Goal: Task Accomplishment & Management: Manage account settings

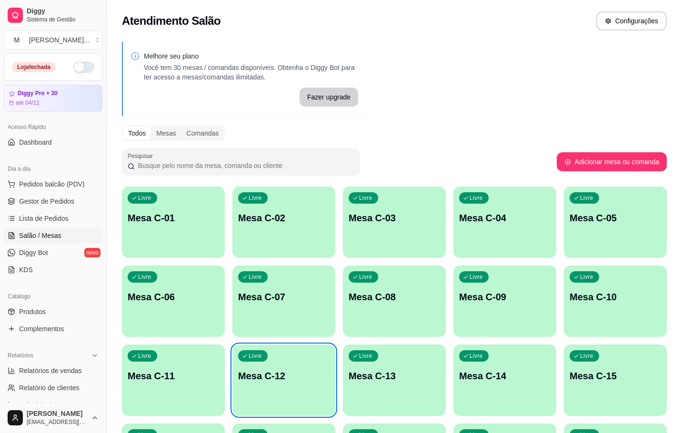
scroll to position [71, 0]
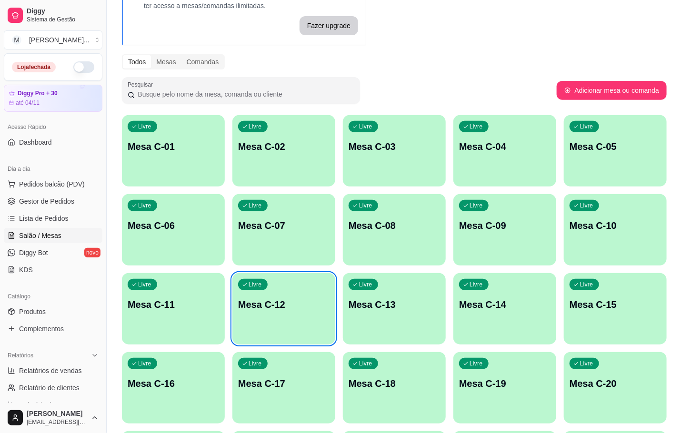
click at [287, 287] on div "Livre Mesa C-12" at bounding box center [283, 303] width 103 height 60
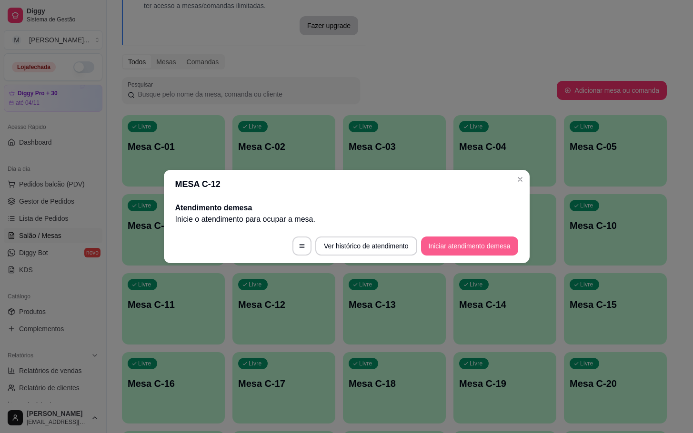
click at [473, 239] on button "Iniciar atendimento de mesa" at bounding box center [469, 246] width 97 height 19
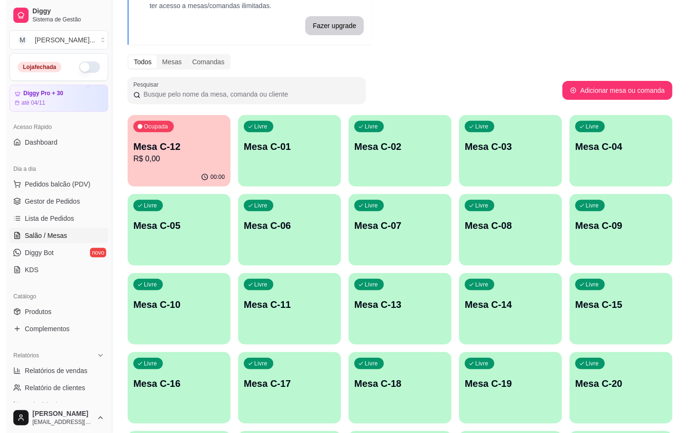
scroll to position [259, 0]
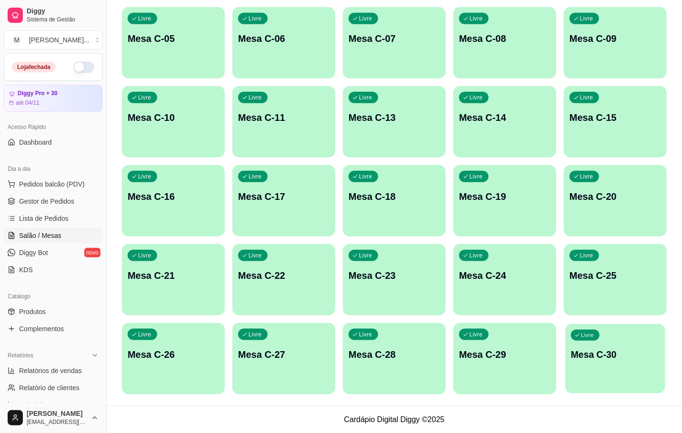
click at [636, 340] on div "Livre Mesa C-30" at bounding box center [615, 353] width 100 height 58
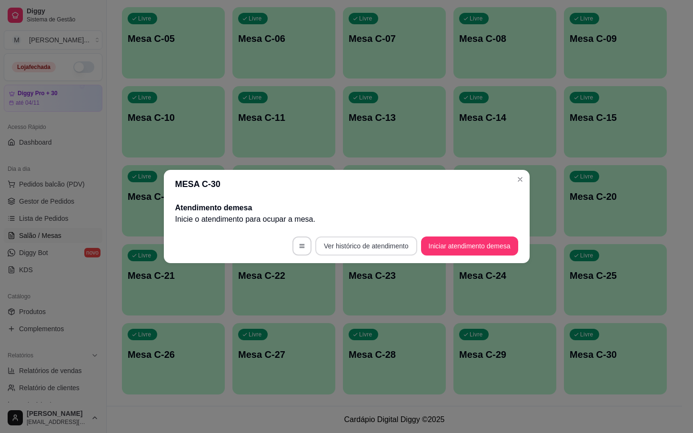
click at [421, 236] on footer "Ver histórico de atendimento Iniciar atendimento de mesa" at bounding box center [347, 246] width 366 height 34
click at [452, 245] on button "Iniciar atendimento de mesa" at bounding box center [469, 246] width 97 height 19
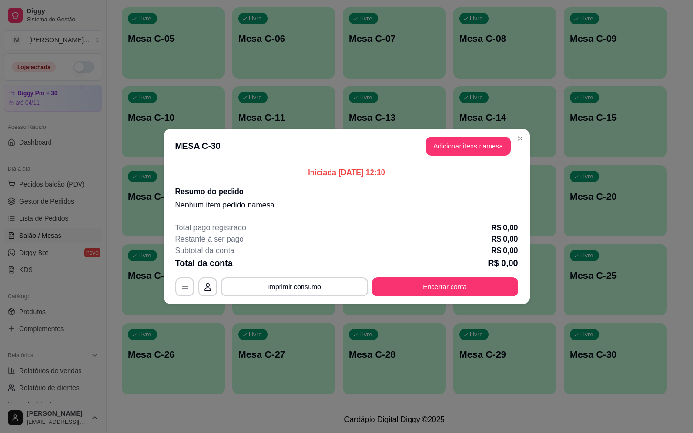
click at [470, 153] on button "Adicionar itens na mesa" at bounding box center [468, 146] width 85 height 19
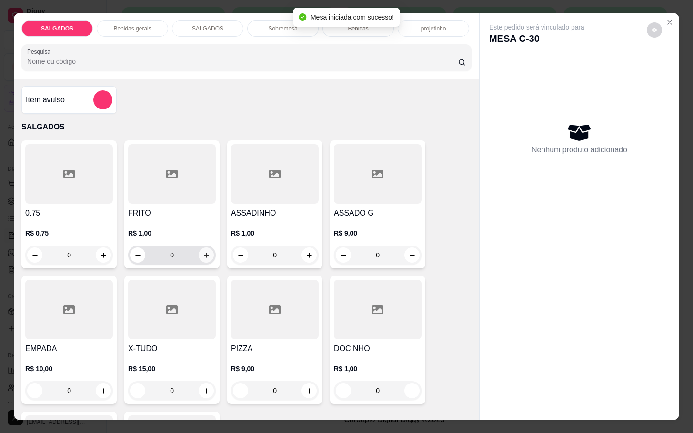
click at [201, 255] on button "increase-product-quantity" at bounding box center [206, 255] width 15 height 15
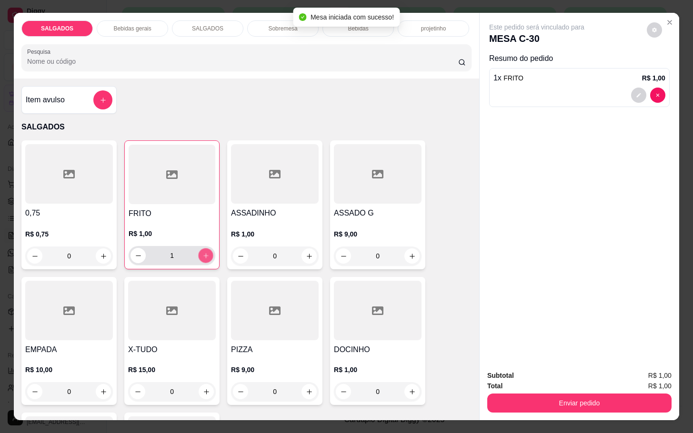
click at [202, 255] on icon "increase-product-quantity" at bounding box center [205, 255] width 7 height 7
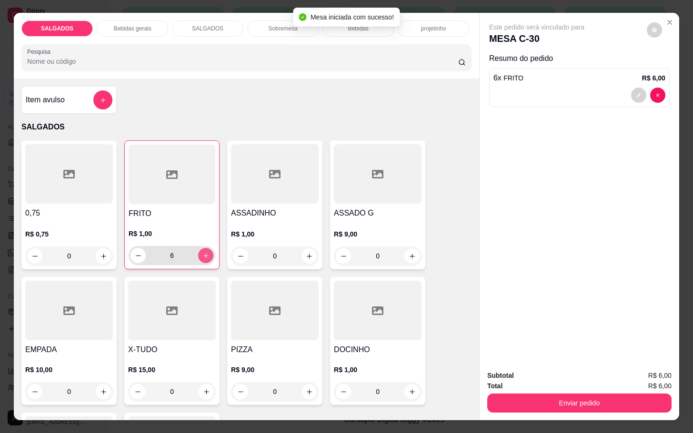
click at [202, 255] on icon "increase-product-quantity" at bounding box center [205, 255] width 7 height 7
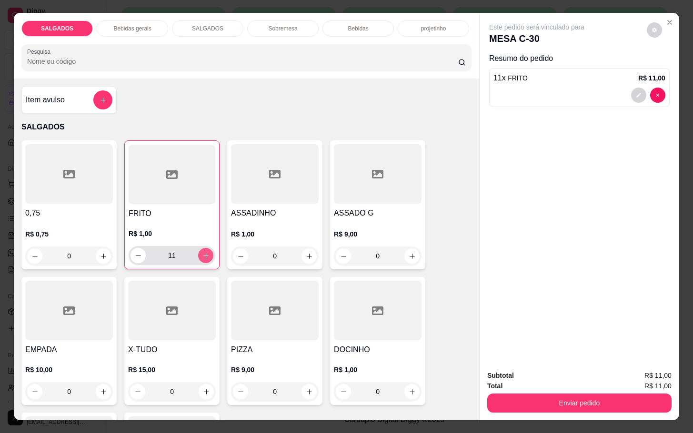
click at [202, 255] on icon "increase-product-quantity" at bounding box center [205, 255] width 7 height 7
type input "12"
click at [108, 22] on div "Bebidas gerais" at bounding box center [132, 28] width 71 height 16
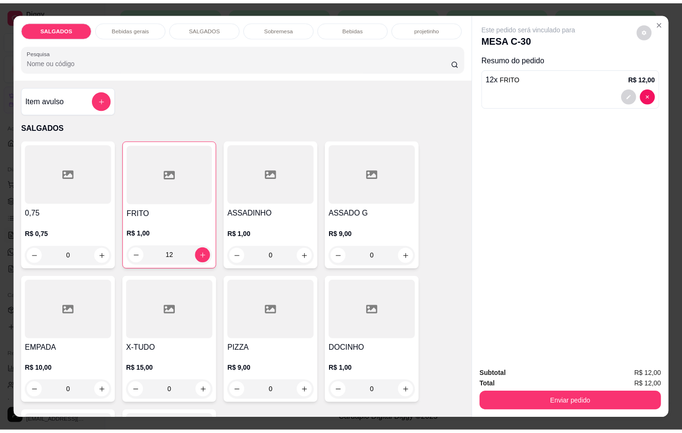
scroll to position [23, 0]
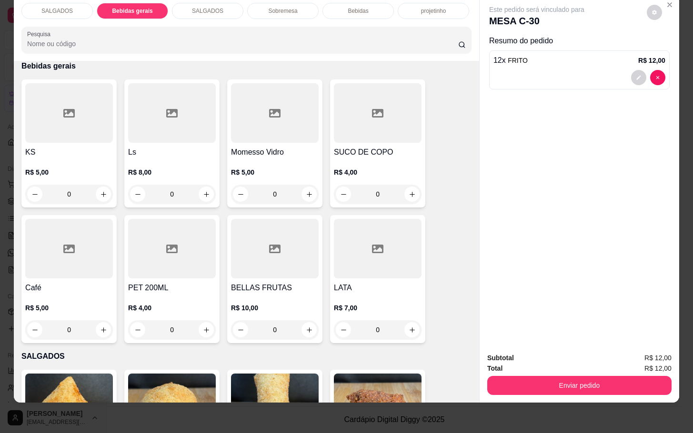
click at [398, 126] on div at bounding box center [378, 113] width 88 height 60
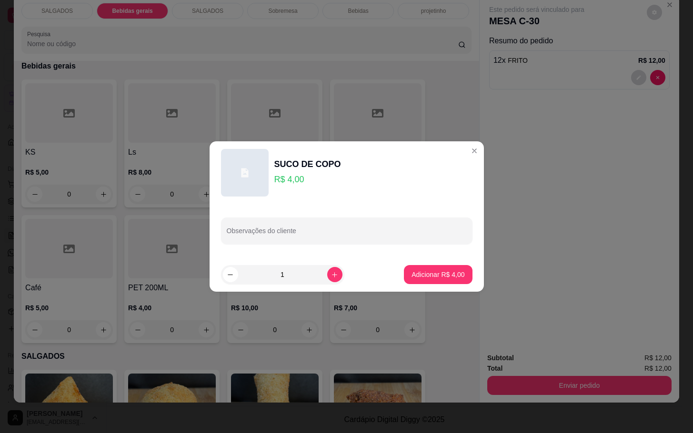
click at [429, 290] on footer "1 Adicionar R$ 4,00" at bounding box center [347, 275] width 274 height 34
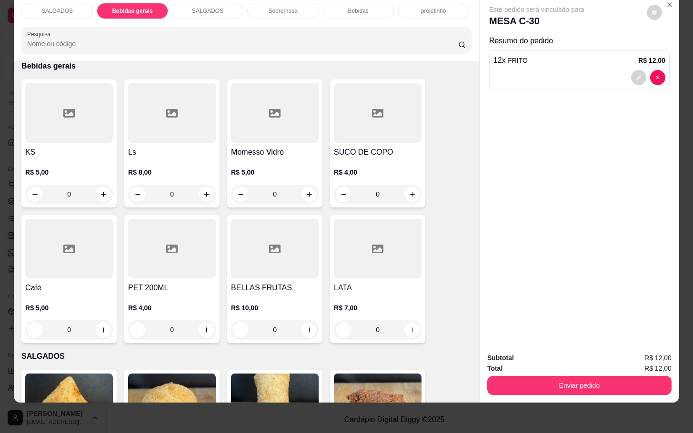
click at [442, 281] on div "KS R$ 5,00 0 Ls R$ 8,00 0 Momesso Vidro R$ 5,00 0 SUCO DE COPO R$ 4,00 0 Café R…" at bounding box center [246, 212] width 450 height 264
click at [383, 118] on div at bounding box center [378, 113] width 88 height 60
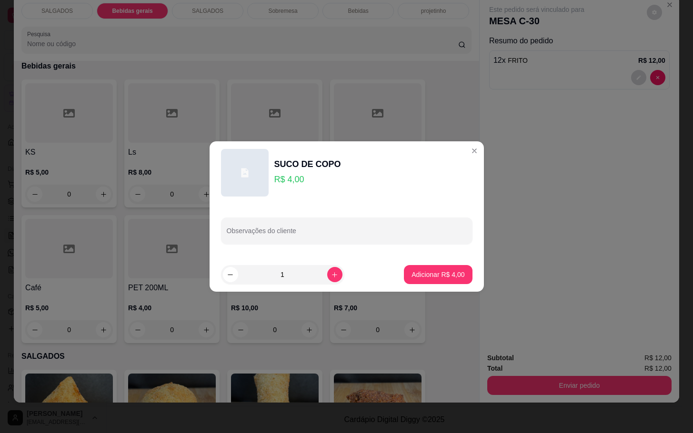
click at [415, 263] on footer "1 Adicionar R$ 4,00" at bounding box center [347, 275] width 274 height 34
drag, startPoint x: 415, startPoint y: 263, endPoint x: 399, endPoint y: 293, distance: 34.5
click at [402, 287] on footer "1 Adicionar R$ 4,00" at bounding box center [347, 275] width 274 height 34
click at [413, 271] on p "Adicionar R$ 4,00" at bounding box center [437, 274] width 51 height 9
type input "1"
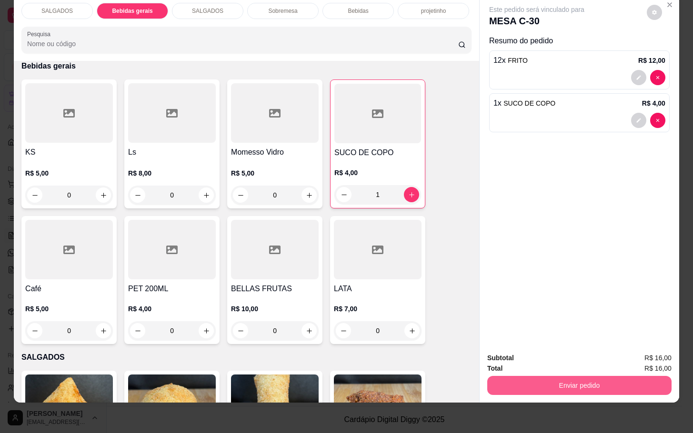
click at [539, 406] on div "SALGADOS Bebidas gerais SALGADOS Sobremesa Bebidas projetinho Pesquisa Item avu…" at bounding box center [346, 216] width 693 height 433
drag, startPoint x: 561, startPoint y: 389, endPoint x: 577, endPoint y: 383, distance: 16.6
click at [569, 387] on div "Subtotal R$ 16,00 Total R$ 16,00 Enviar pedido" at bounding box center [580, 374] width 200 height 58
click at [583, 380] on button "Enviar pedido" at bounding box center [579, 385] width 179 height 19
click at [652, 363] on div "Deseja registrar o cliente que fez esse pedido? Essa é uma forma de identificar…" at bounding box center [574, 341] width 170 height 44
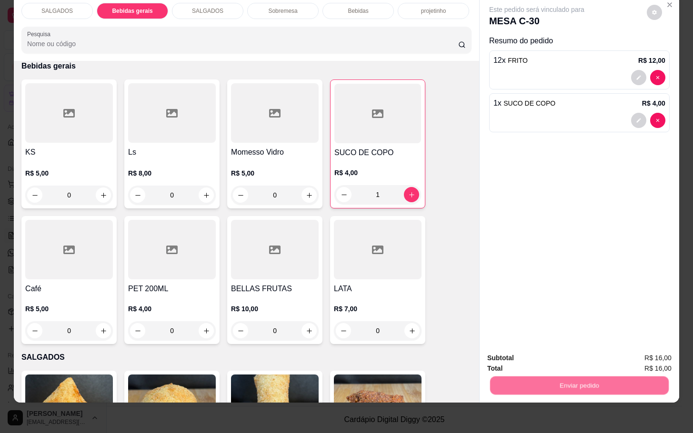
click at [649, 353] on button "Enviar pedido" at bounding box center [645, 352] width 54 height 18
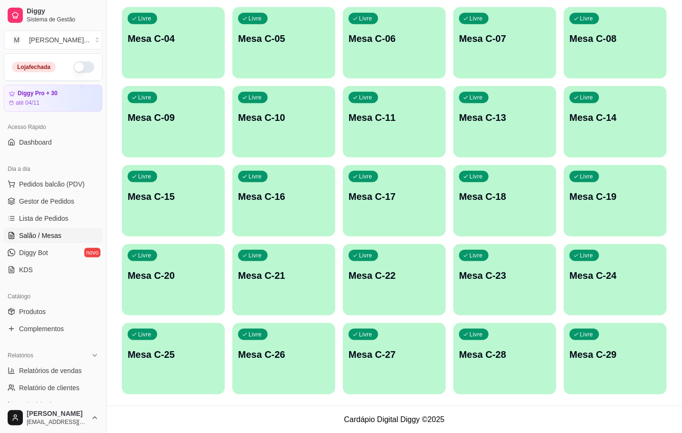
scroll to position [44, 0]
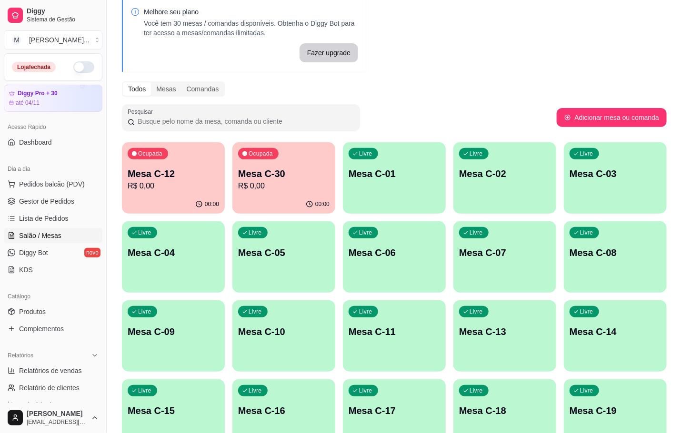
click at [203, 176] on p "Mesa C-12" at bounding box center [173, 173] width 91 height 13
click at [261, 151] on p "Ocupada" at bounding box center [261, 154] width 24 height 8
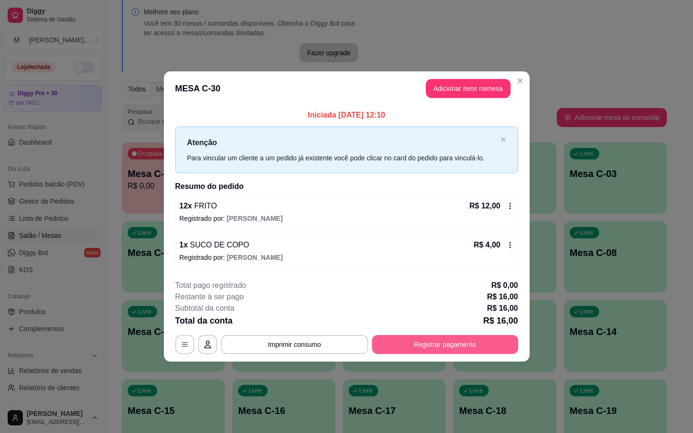
click at [420, 341] on button "Registrar pagamento" at bounding box center [445, 344] width 146 height 19
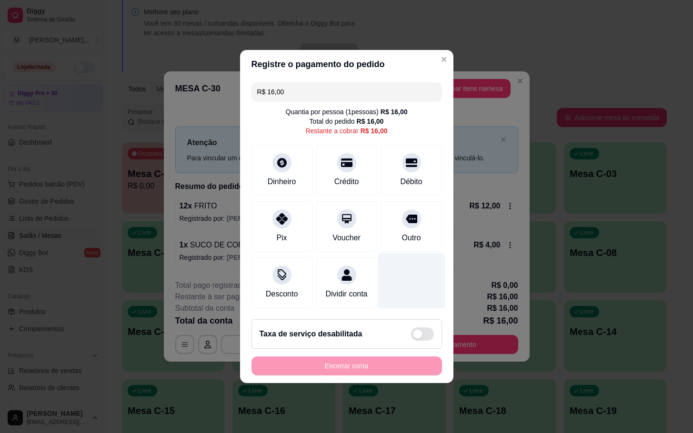
drag, startPoint x: 388, startPoint y: 223, endPoint x: 387, endPoint y: 279, distance: 55.7
click at [388, 226] on div "Outro" at bounding box center [411, 226] width 61 height 50
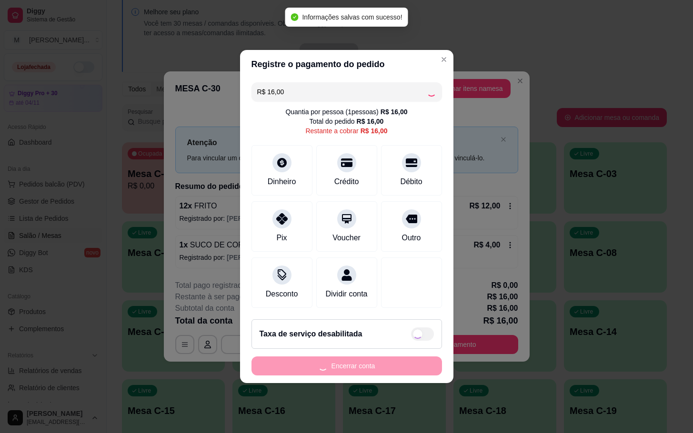
type input "R$ 0,00"
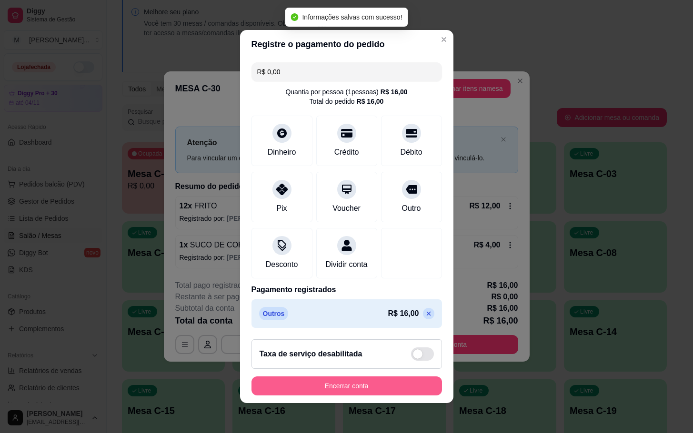
click at [329, 385] on button "Encerrar conta" at bounding box center [346, 386] width 190 height 19
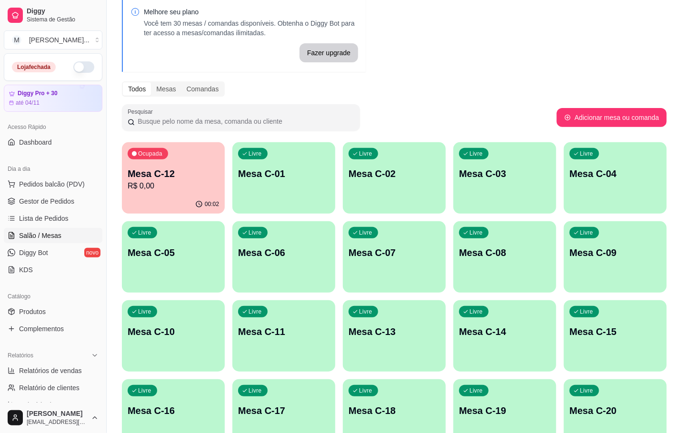
click at [175, 179] on div "Mesa C-12 R$ 0,00" at bounding box center [173, 179] width 91 height 25
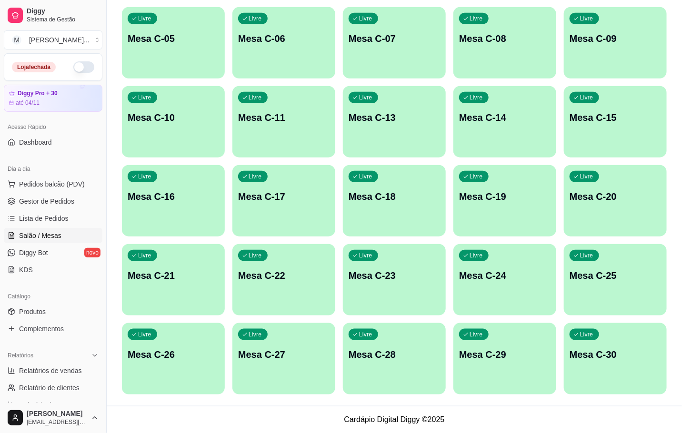
click at [605, 323] on div "Ocupada Mesa C-12 R$ 0,00 00:02 Livre Mesa C-01 Livre Mesa C-02 Livre Mesa C-03…" at bounding box center [394, 161] width 545 height 467
click at [608, 348] on div "Livre Mesa C-30" at bounding box center [615, 353] width 103 height 60
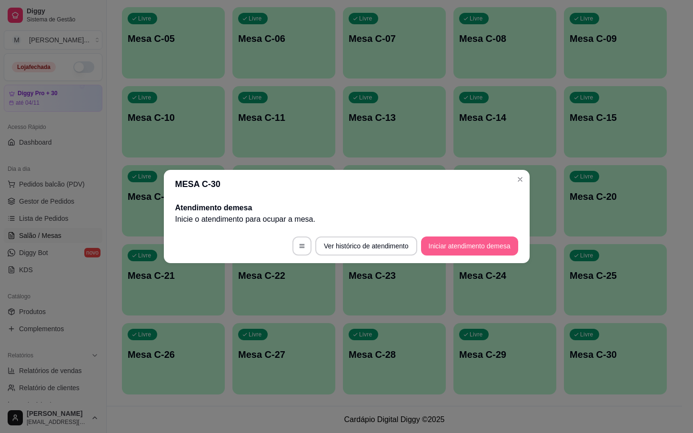
click at [485, 241] on button "Iniciar atendimento de mesa" at bounding box center [469, 246] width 97 height 19
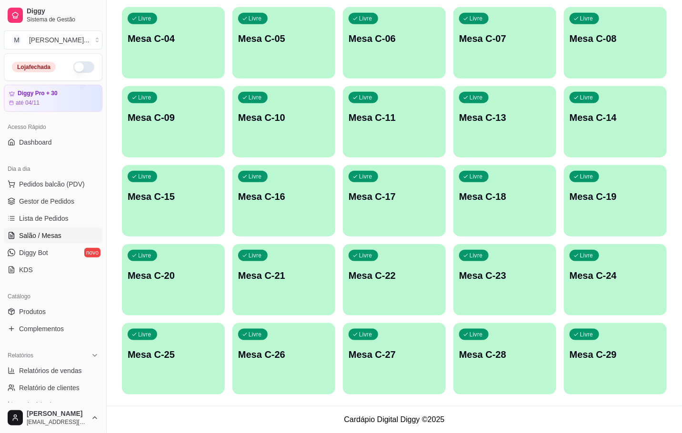
click at [459, 132] on div "Livre Mesa C-13" at bounding box center [504, 116] width 103 height 60
click at [618, 347] on div "Livre Mesa C-29" at bounding box center [615, 353] width 103 height 60
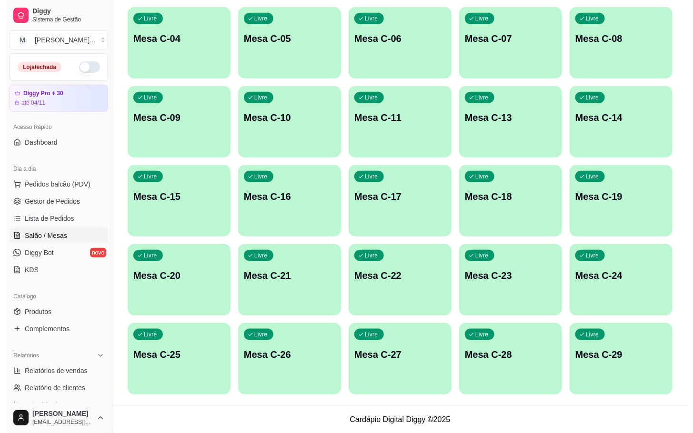
scroll to position [44, 0]
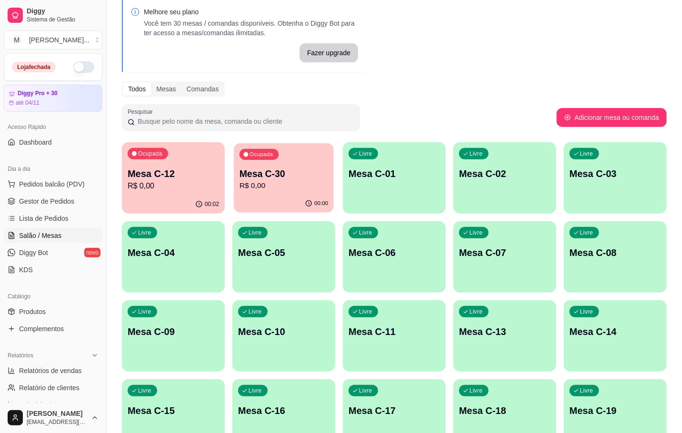
click at [299, 178] on p "Mesa C-30" at bounding box center [284, 174] width 89 height 13
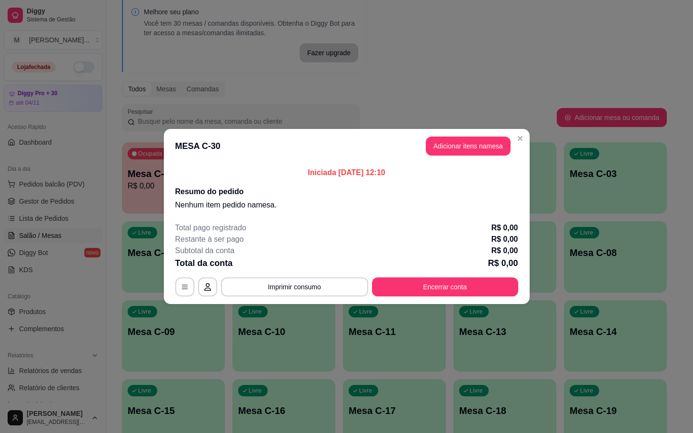
drag, startPoint x: 427, startPoint y: 134, endPoint x: 430, endPoint y: 150, distance: 16.4
click at [431, 146] on header "MESA C-30 Adicionar itens na mesa" at bounding box center [347, 146] width 366 height 34
click at [436, 153] on button "Adicionar itens na mesa" at bounding box center [468, 146] width 82 height 19
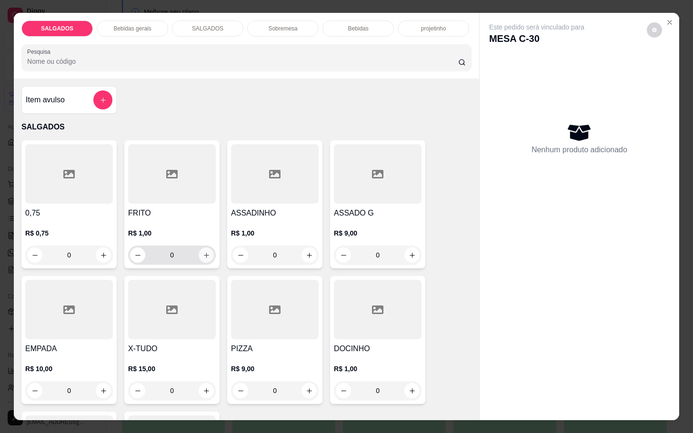
click at [203, 252] on icon "increase-product-quantity" at bounding box center [206, 255] width 7 height 7
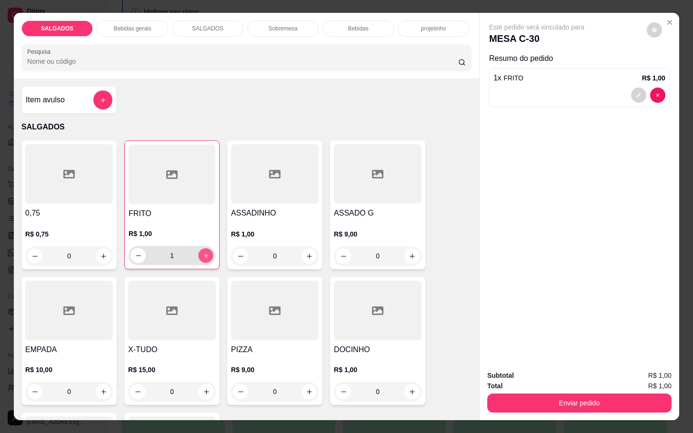
click at [202, 252] on icon "increase-product-quantity" at bounding box center [205, 255] width 7 height 7
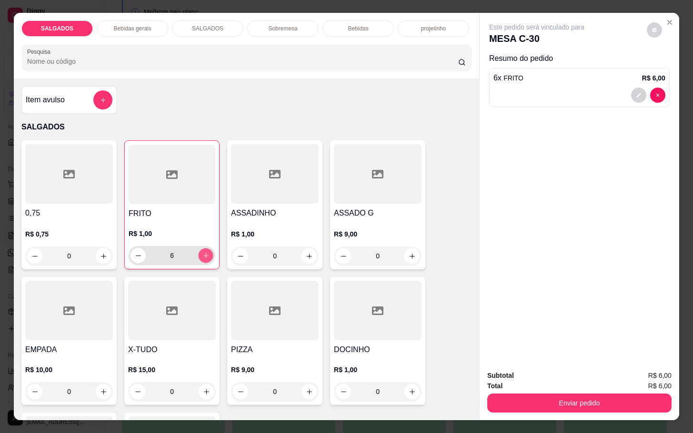
click at [202, 252] on icon "increase-product-quantity" at bounding box center [205, 255] width 7 height 7
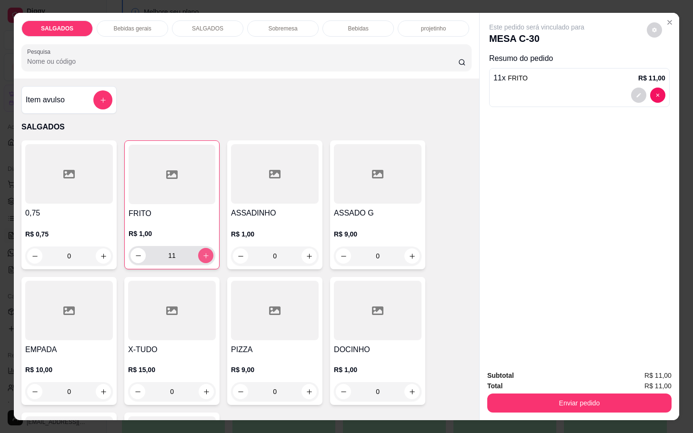
click at [202, 252] on icon "increase-product-quantity" at bounding box center [205, 255] width 7 height 7
type input "12"
click at [116, 13] on div "SALGADOS Bebidas gerais SALGADOS Sobremesa Bebidas projetinho Pesquisa" at bounding box center [246, 46] width 465 height 66
drag, startPoint x: 123, startPoint y: 14, endPoint x: 128, endPoint y: 25, distance: 11.3
click at [123, 15] on div "SALGADOS Bebidas gerais SALGADOS Sobremesa Bebidas projetinho Pesquisa" at bounding box center [246, 46] width 465 height 66
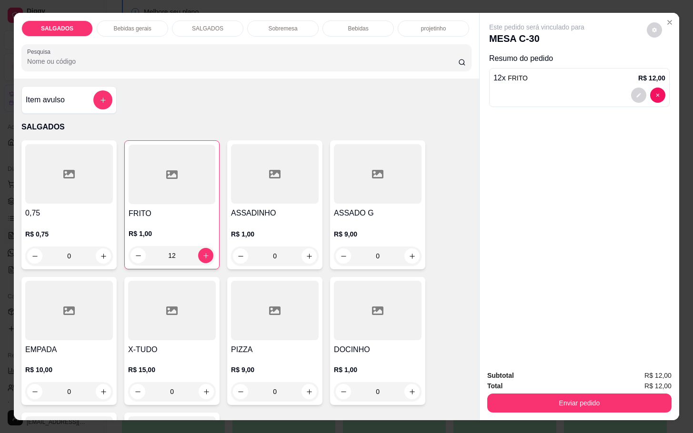
click at [128, 25] on p "Bebidas gerais" at bounding box center [132, 29] width 38 height 8
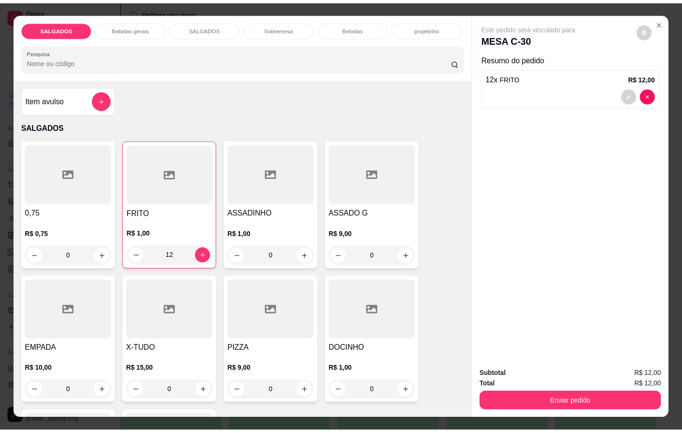
scroll to position [23, 0]
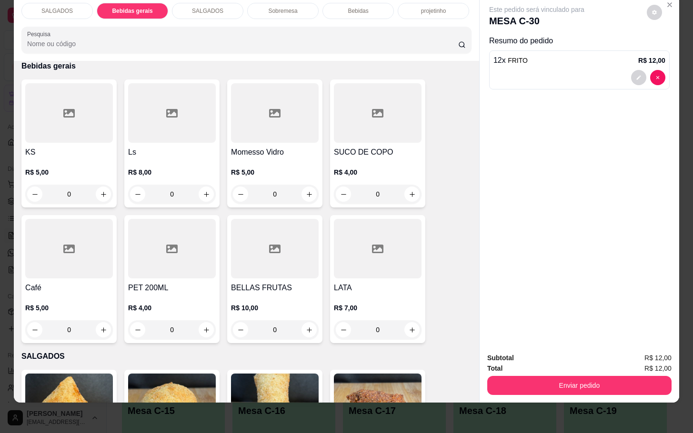
click at [372, 117] on div at bounding box center [378, 113] width 88 height 60
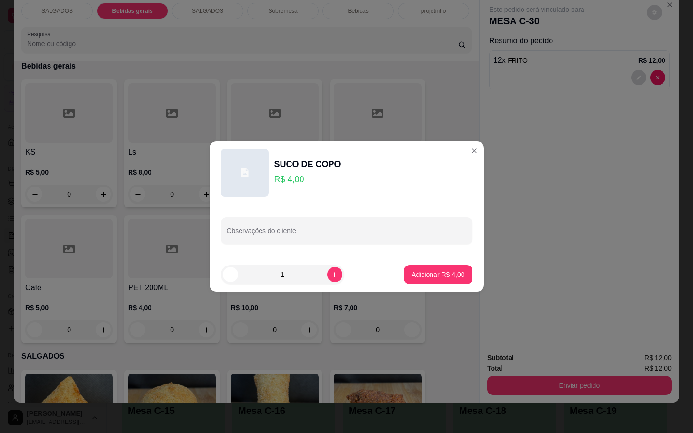
click at [435, 279] on p "Adicionar R$ 4,00" at bounding box center [437, 275] width 53 height 10
type input "1"
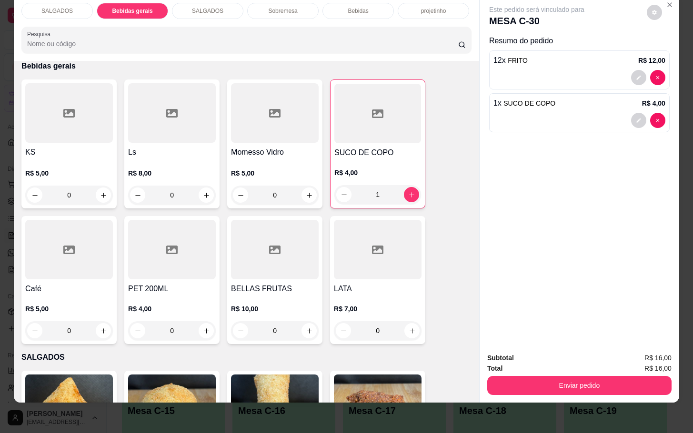
click at [48, 283] on h4 "Café" at bounding box center [69, 288] width 88 height 11
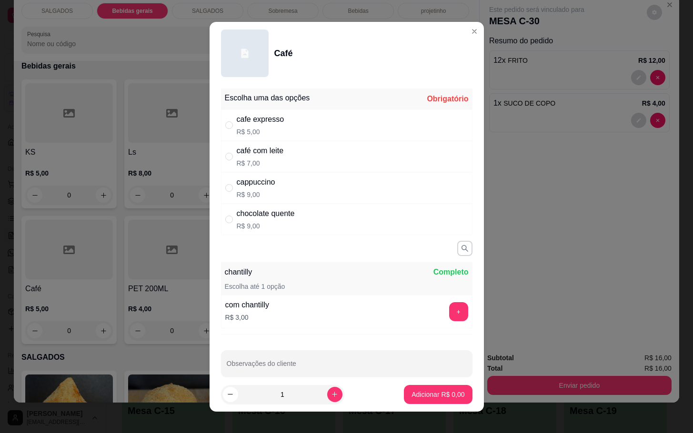
click at [336, 108] on div "Escolha uma das opções Obrigatório" at bounding box center [346, 99] width 251 height 21
drag, startPoint x: 333, startPoint y: 114, endPoint x: 325, endPoint y: 181, distance: 67.7
click at [333, 117] on div "cafe expresso R$ 5,00" at bounding box center [346, 125] width 251 height 31
drag, startPoint x: 325, startPoint y: 181, endPoint x: 317, endPoint y: 171, distance: 12.6
click at [325, 180] on div "cappuccino R$ 9,00" at bounding box center [346, 187] width 251 height 31
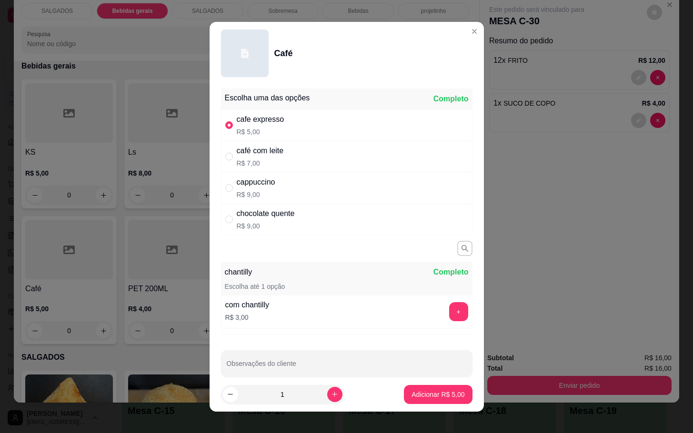
radio input "false"
radio input "true"
click at [312, 159] on div "café com leite R$ 7,00" at bounding box center [346, 156] width 251 height 31
radio input "true"
radio input "false"
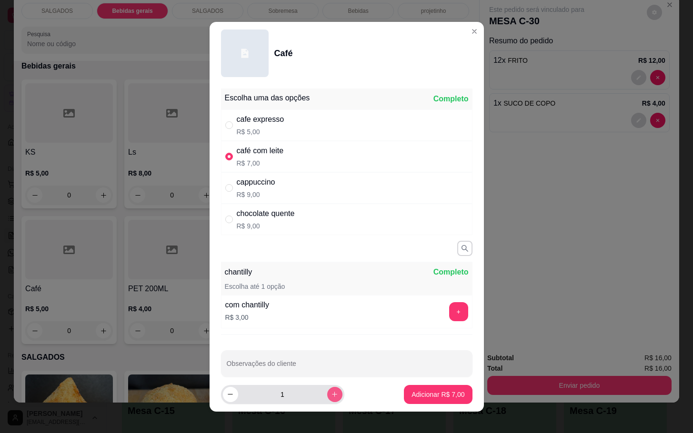
click at [327, 401] on button "increase-product-quantity" at bounding box center [334, 394] width 15 height 15
type input "2"
click at [451, 394] on button "Adicionar R$ 14,00" at bounding box center [436, 394] width 70 height 19
type input "2"
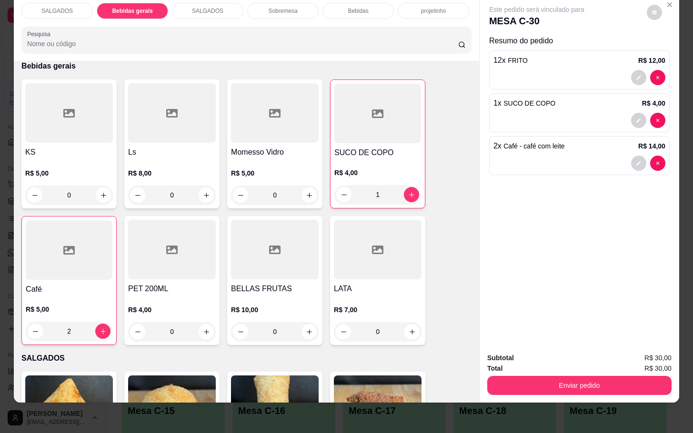
click at [529, 381] on button "Enviar pedido" at bounding box center [579, 385] width 184 height 19
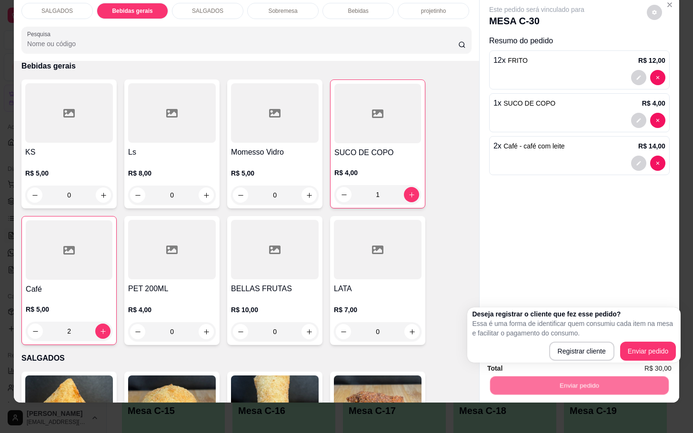
drag, startPoint x: 660, startPoint y: 337, endPoint x: 653, endPoint y: 355, distance: 18.8
click at [657, 349] on div "Deseja registrar o cliente que fez esse pedido? Essa é uma forma de identificar…" at bounding box center [574, 335] width 204 height 51
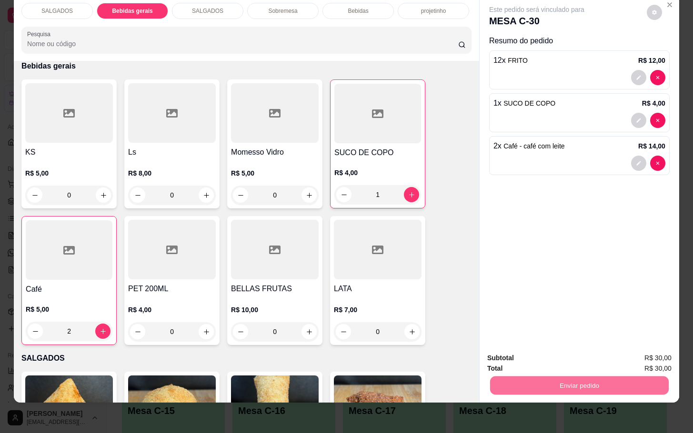
click at [652, 356] on button "Enviar pedido" at bounding box center [645, 352] width 52 height 18
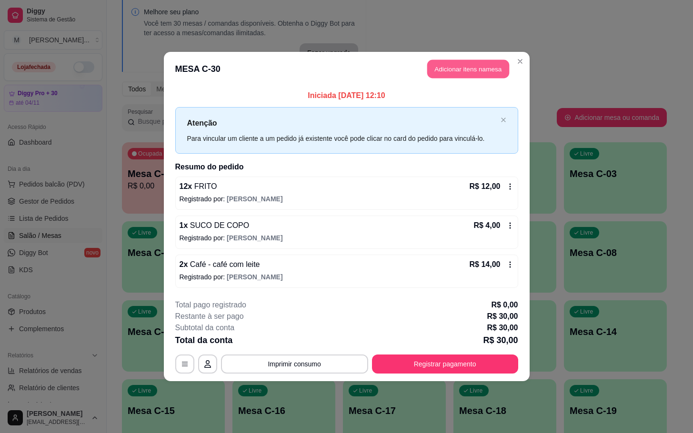
click at [451, 73] on button "Adicionar itens na mesa" at bounding box center [468, 69] width 82 height 19
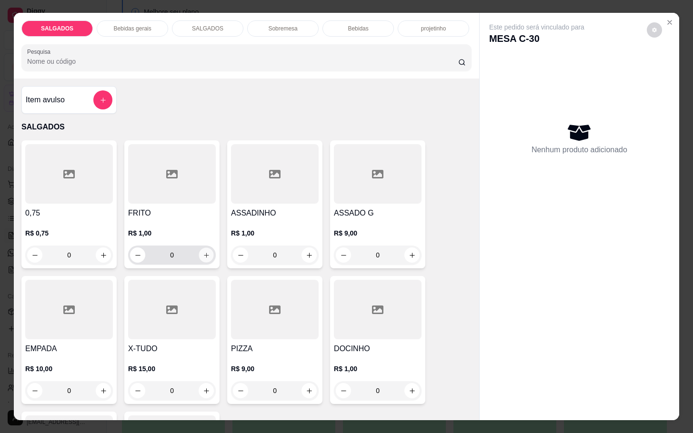
click at [204, 253] on icon "increase-product-quantity" at bounding box center [206, 255] width 7 height 7
click at [204, 252] on button "increase-product-quantity" at bounding box center [206, 255] width 15 height 15
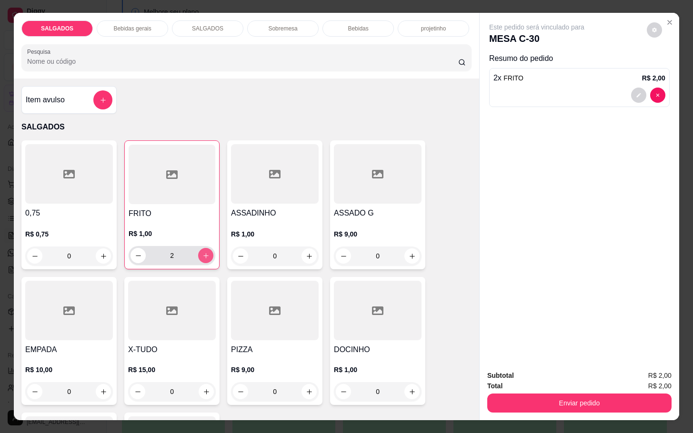
click at [204, 252] on button "increase-product-quantity" at bounding box center [205, 255] width 15 height 15
type input "3"
click at [212, 253] on div "FRITO R$ 1,00 3" at bounding box center [171, 204] width 95 height 129
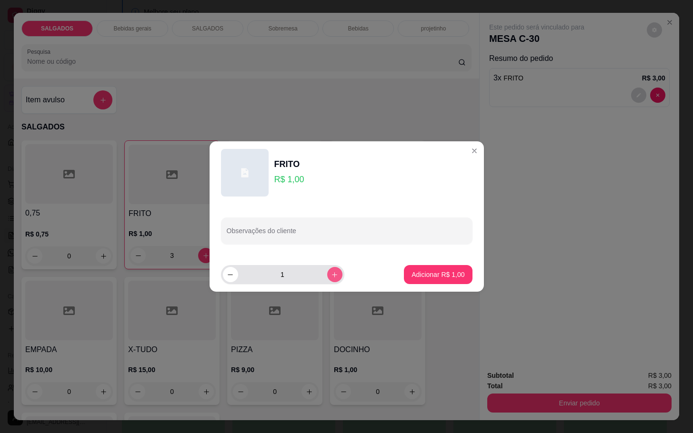
click at [327, 279] on button "increase-product-quantity" at bounding box center [334, 274] width 15 height 15
click at [331, 277] on icon "increase-product-quantity" at bounding box center [334, 274] width 7 height 7
type input "4"
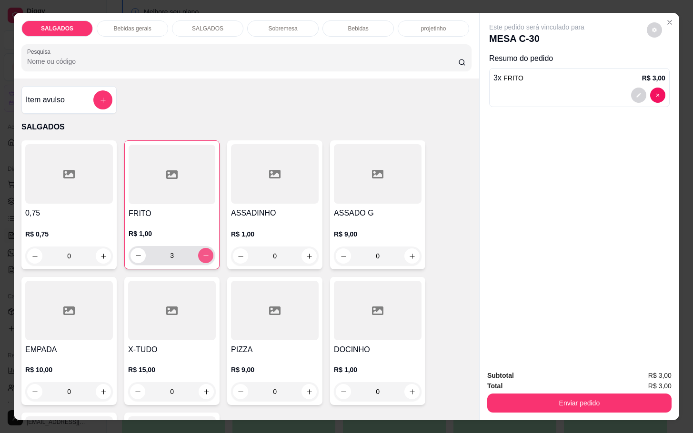
click at [202, 255] on icon "increase-product-quantity" at bounding box center [205, 255] width 7 height 7
click at [204, 253] on button "increase-product-quantity" at bounding box center [205, 255] width 15 height 15
click at [203, 253] on icon "increase-product-quantity" at bounding box center [205, 255] width 7 height 7
type input "6"
click at [630, 386] on div "Subtotal R$ 6,00 Total R$ 6,00 Enviar pedido" at bounding box center [579, 392] width 184 height 42
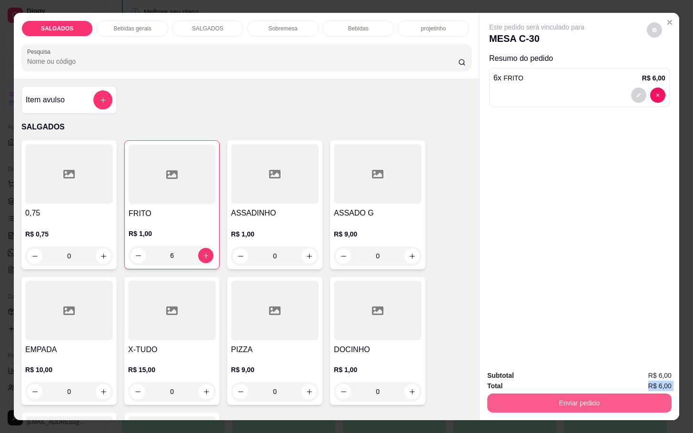
click at [630, 394] on button "Enviar pedido" at bounding box center [579, 403] width 184 height 19
click at [666, 376] on button "Enviar pedido" at bounding box center [645, 375] width 52 height 18
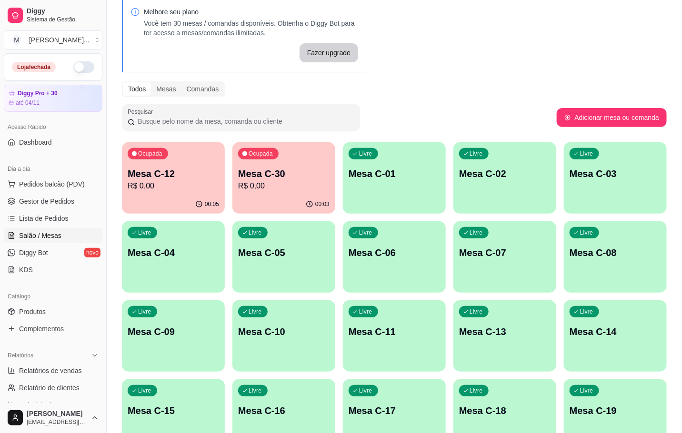
click at [189, 184] on p "R$ 0,00" at bounding box center [173, 185] width 91 height 11
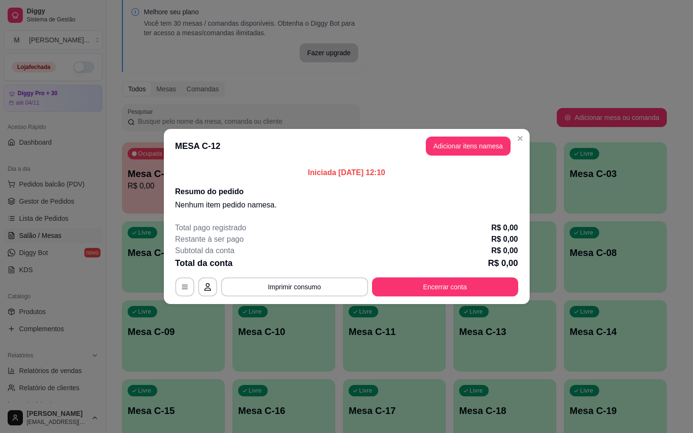
click at [459, 304] on div "MESA C-12 Adicionar itens na mesa Iniciada [DATE] 12:10 Resumo do pedido Nenhum…" at bounding box center [346, 216] width 693 height 433
click at [476, 286] on button "Encerrar conta" at bounding box center [445, 287] width 146 height 19
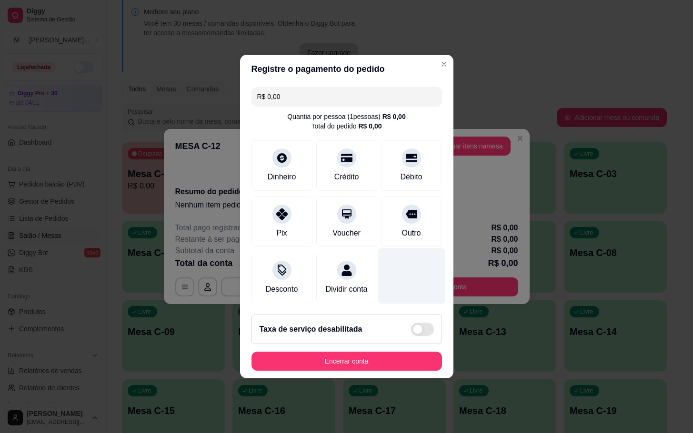
drag, startPoint x: 415, startPoint y: 219, endPoint x: 384, endPoint y: 255, distance: 47.0
click at [409, 219] on div "Outro" at bounding box center [411, 222] width 61 height 50
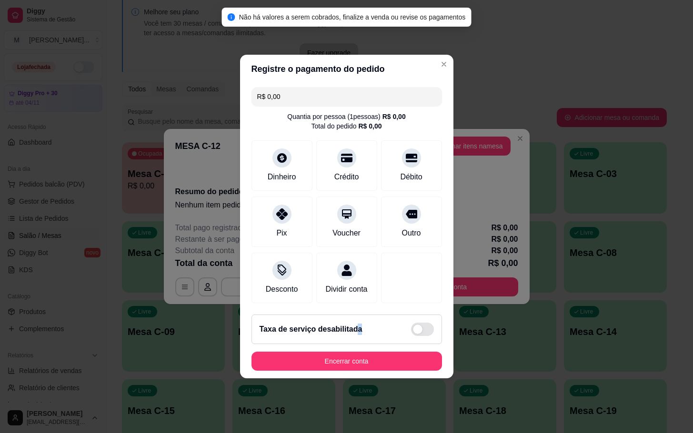
click at [356, 352] on footer "Taxa de serviço desabilitada Encerrar conta" at bounding box center [346, 342] width 213 height 71
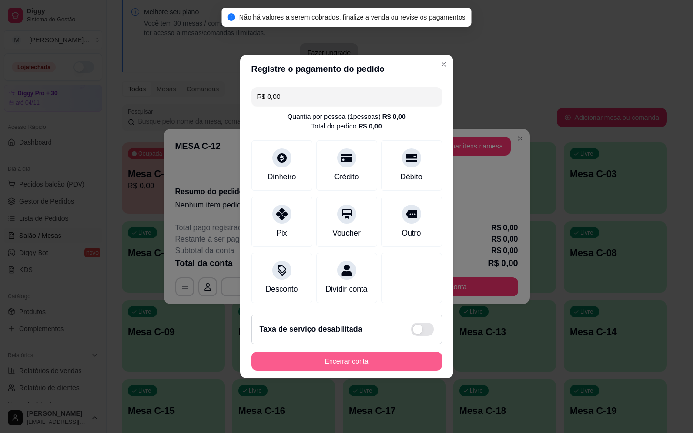
click at [364, 379] on footer "Taxa de serviço desabilitada Encerrar conta" at bounding box center [346, 342] width 213 height 71
click at [388, 369] on button "Encerrar conta" at bounding box center [346, 361] width 190 height 19
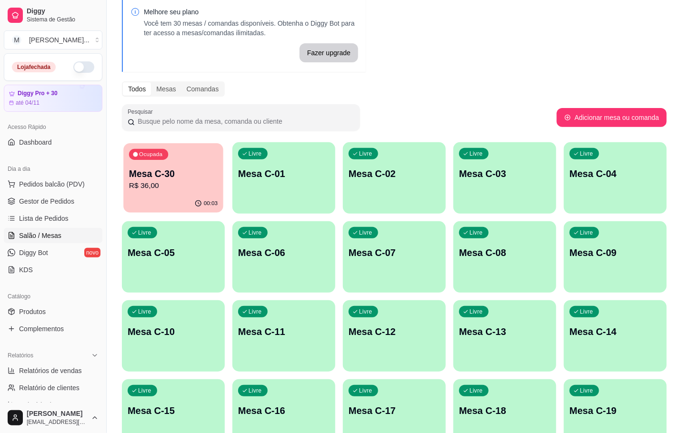
click at [180, 198] on div "00:03" at bounding box center [173, 204] width 100 height 18
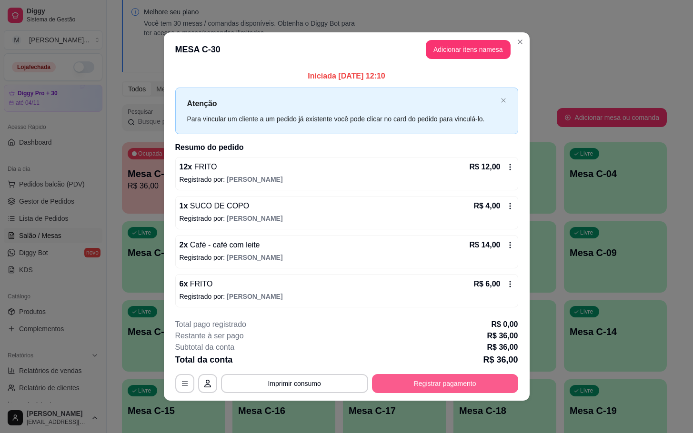
click at [410, 381] on button "Registrar pagamento" at bounding box center [445, 383] width 146 height 19
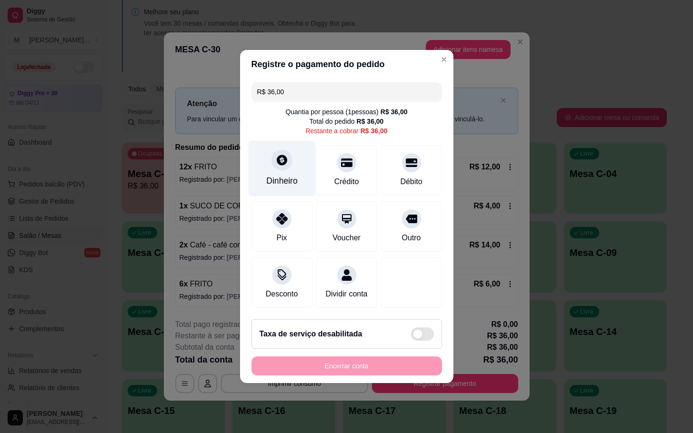
click at [287, 151] on div at bounding box center [281, 160] width 21 height 21
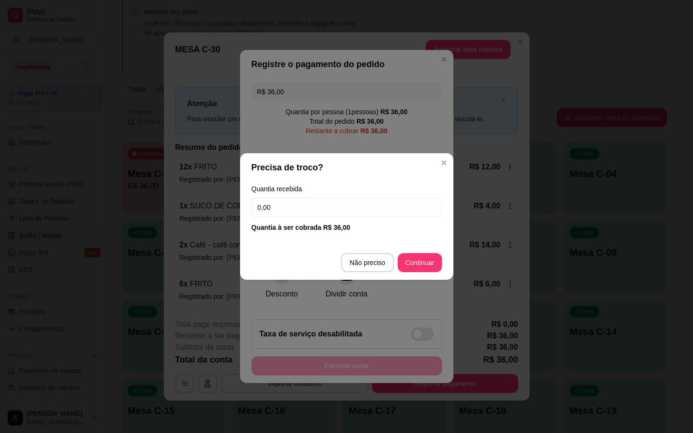
click at [308, 211] on input "0,00" at bounding box center [346, 207] width 190 height 19
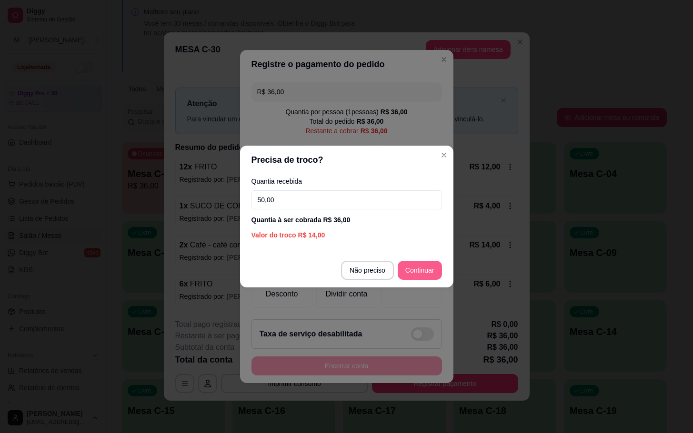
type input "50,00"
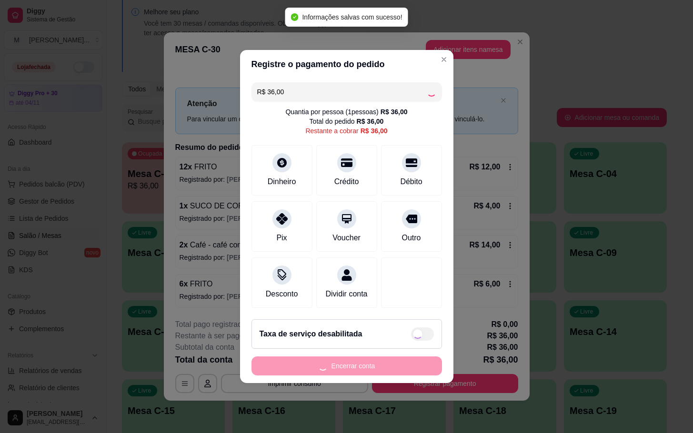
type input "R$ 0,00"
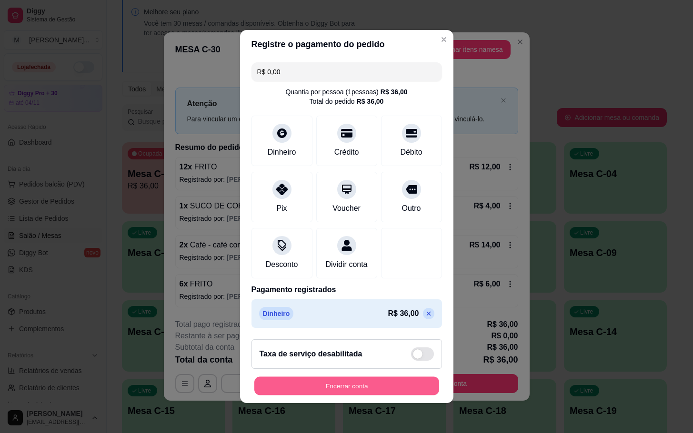
click at [396, 396] on button "Encerrar conta" at bounding box center [346, 386] width 185 height 19
